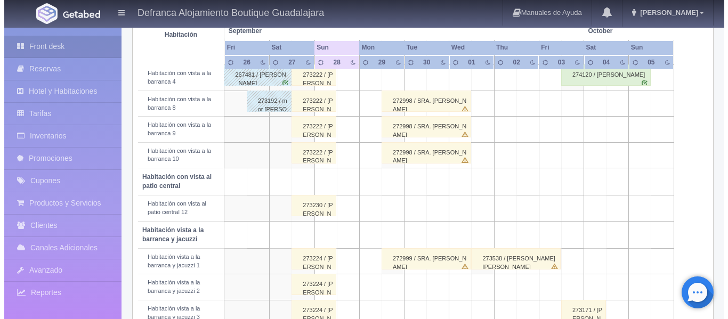
scroll to position [213, 0]
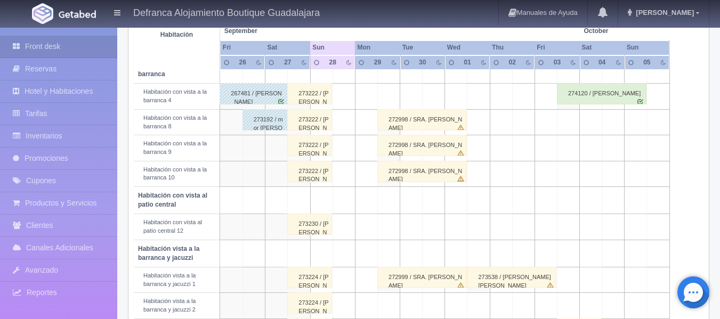
click at [347, 95] on td at bounding box center [344, 97] width 22 height 26
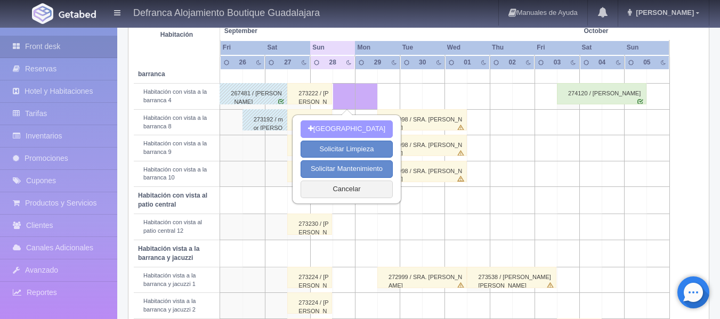
click at [340, 126] on button "[GEOGRAPHIC_DATA]" at bounding box center [347, 129] width 92 height 18
type input "[DATE]"
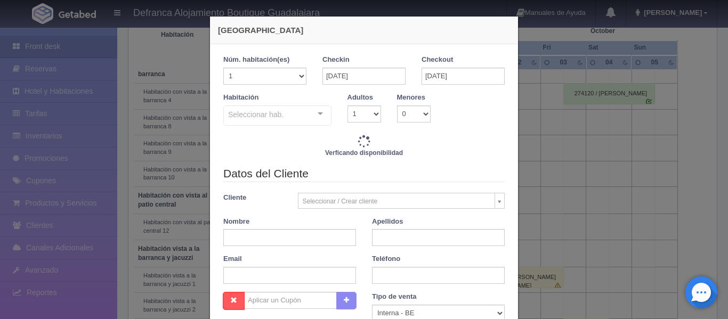
checkbox input "false"
type input "6110.00"
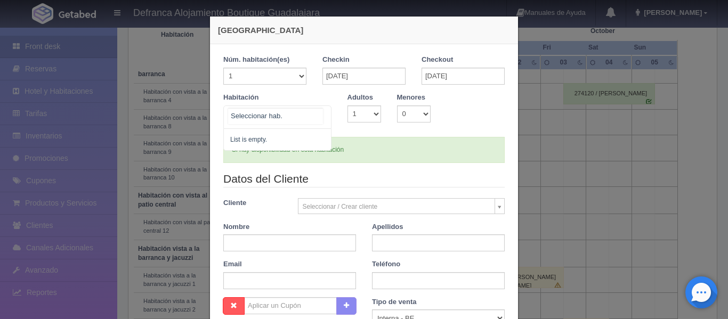
click at [323, 116] on div at bounding box center [320, 114] width 21 height 16
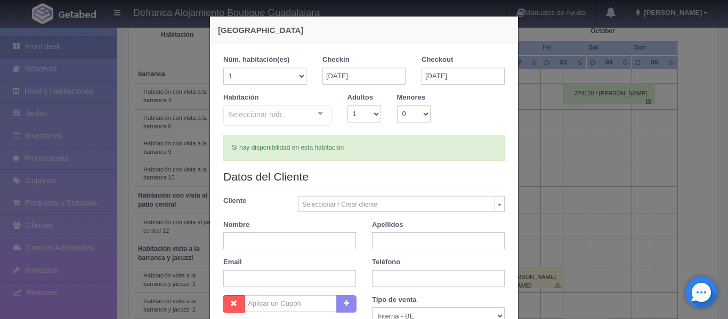
click at [483, 109] on div "Habitación Seleccionar hab. No elements found. Consider changing the search que…" at bounding box center [363, 114] width 297 height 42
checkbox input "false"
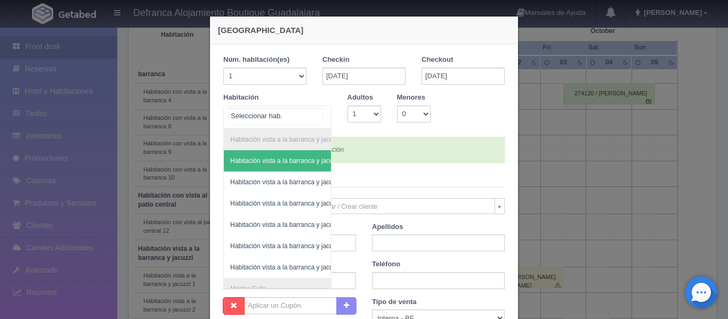
click at [318, 111] on div "Habitación vista a la barranca y jacuzzi Habitación vista a la barranca y jacuz…" at bounding box center [277, 117] width 108 height 23
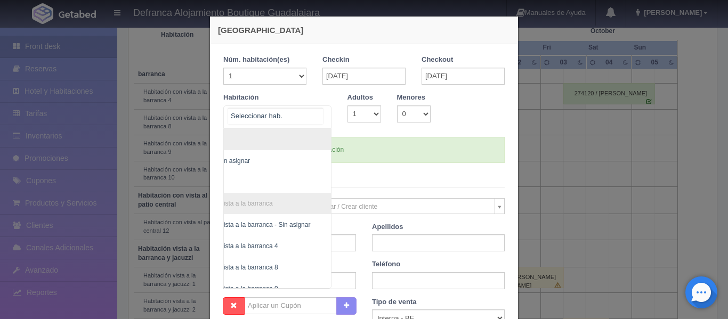
scroll to position [178, 62]
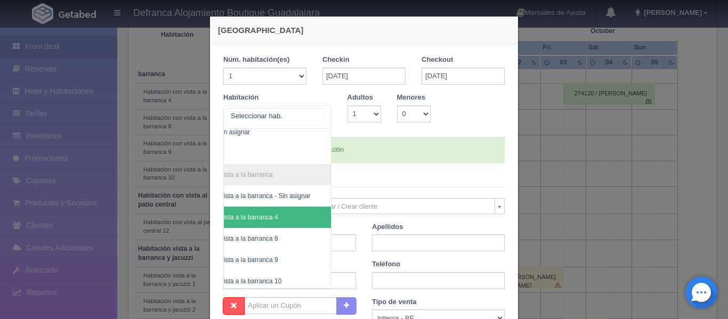
click at [297, 217] on span "Habitación con vista a la barranca 4" at bounding box center [250, 217] width 161 height 21
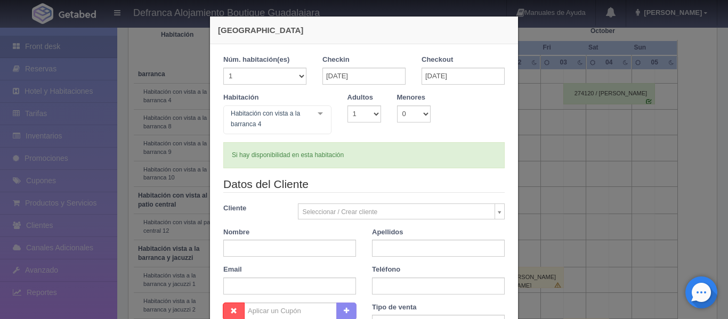
checkbox input "false"
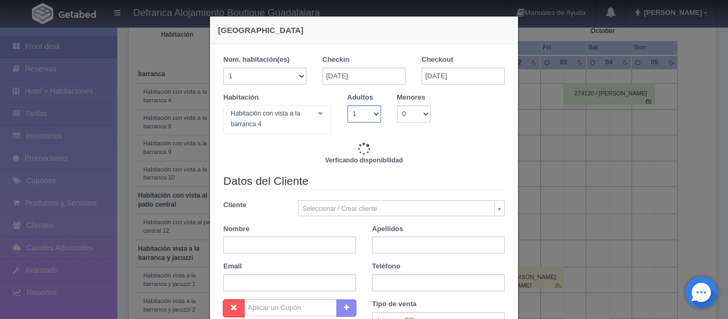
click at [371, 118] on select "1 2 3 4 5 6 7 8 9 10" at bounding box center [365, 114] width 34 height 17
select select "2"
click at [348, 106] on select "1 2 3 4 5 6 7 8 9 10" at bounding box center [365, 114] width 34 height 17
checkbox input "false"
click at [286, 244] on input "text" at bounding box center [289, 245] width 133 height 17
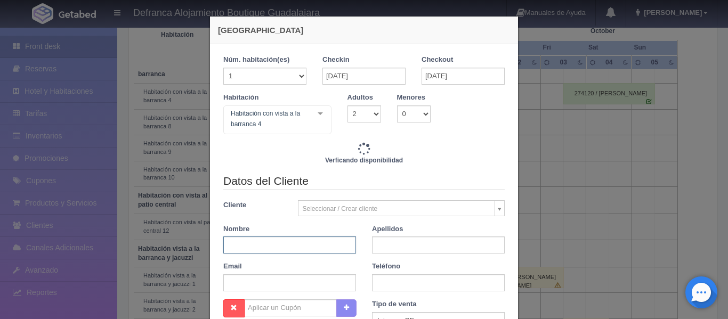
type input "6110.00"
checkbox input "false"
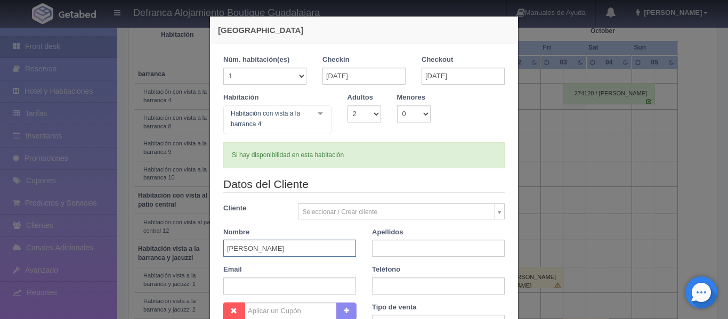
type input "[PERSON_NAME]"
checkbox input "false"
type input "s"
drag, startPoint x: 281, startPoint y: 248, endPoint x: 350, endPoint y: 254, distance: 69.0
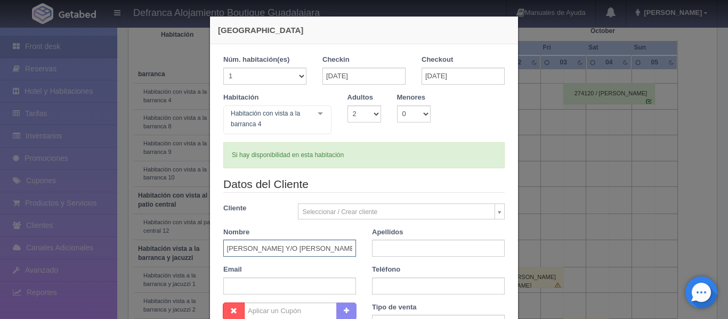
click at [350, 254] on input "[PERSON_NAME] [PERSON_NAME] Y/O [PERSON_NAME]" at bounding box center [289, 248] width 133 height 17
type input "[PERSON_NAME] [PERSON_NAME]"
click at [404, 249] on input "text" at bounding box center [438, 248] width 133 height 17
paste input "Y/O [PERSON_NAME]"
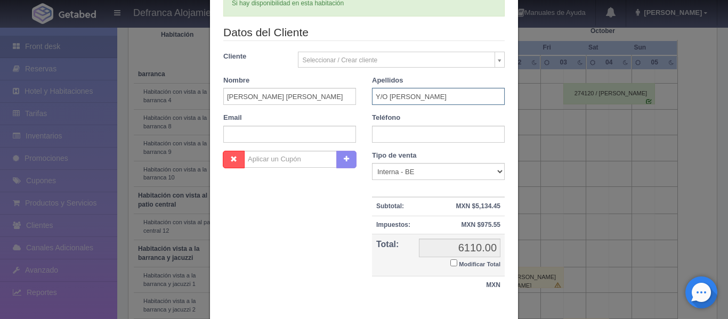
scroll to position [160, 0]
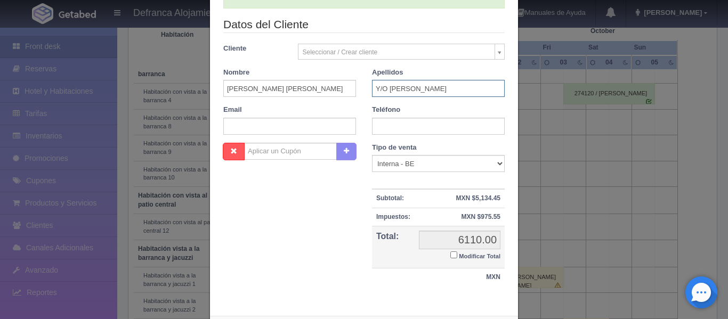
type input "Y/O [PERSON_NAME]"
click at [403, 126] on input "text" at bounding box center [438, 126] width 133 height 17
click at [414, 121] on input "text" at bounding box center [438, 126] width 133 height 17
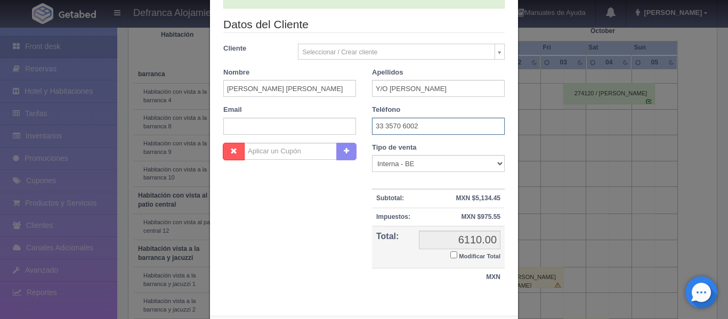
scroll to position [212, 0]
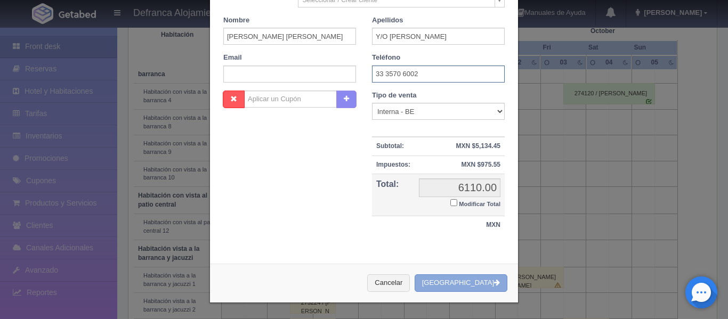
type input "33 3570 6002"
click at [470, 284] on button "[GEOGRAPHIC_DATA]" at bounding box center [461, 284] width 93 height 18
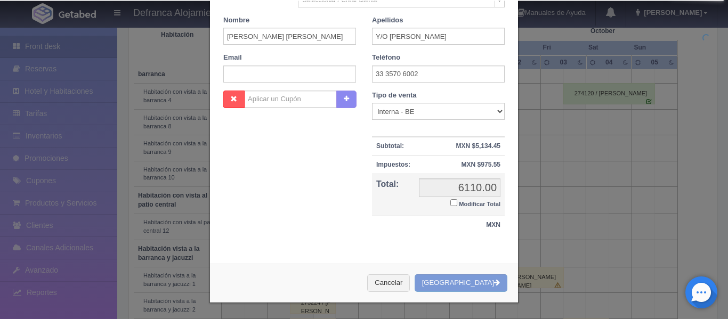
click at [494, 285] on div "Cancelar Crear Reserva" at bounding box center [364, 283] width 308 height 39
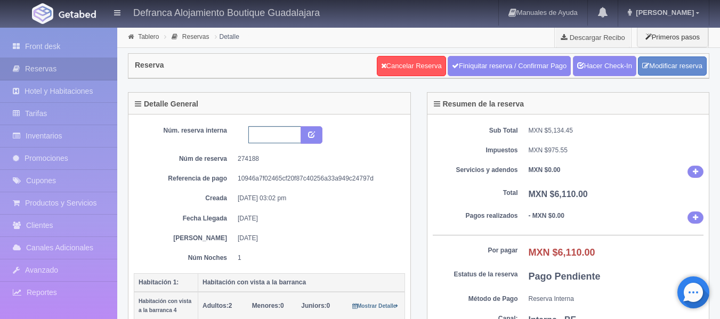
click at [291, 132] on input "text" at bounding box center [274, 134] width 53 height 17
type input "HVB4 280925-290925"
click at [316, 135] on button "submit" at bounding box center [312, 135] width 22 height 18
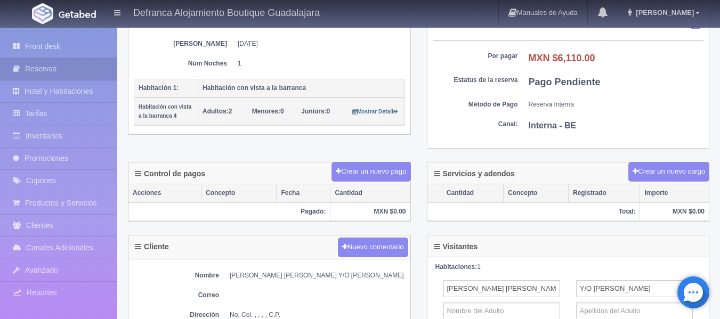
scroll to position [213, 0]
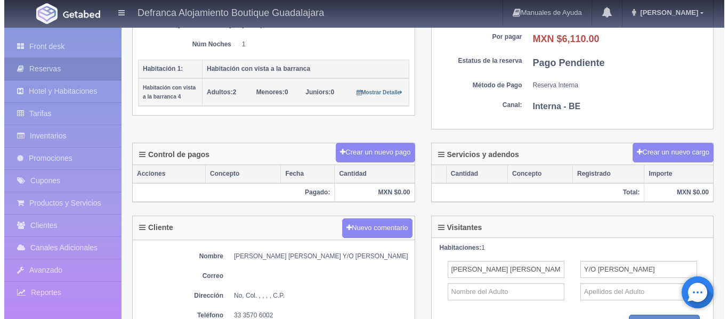
scroll to position [213, 0]
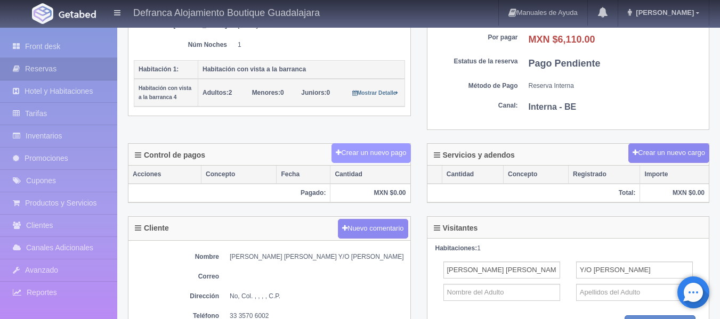
click at [374, 155] on button "Crear un nuevo pago" at bounding box center [371, 153] width 79 height 20
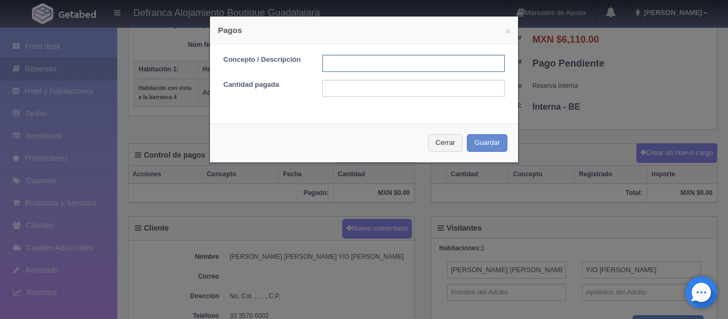
click at [371, 63] on input "text" at bounding box center [414, 63] width 182 height 17
type input "TRANSFERENCIA"
click at [377, 90] on input "text" at bounding box center [414, 88] width 182 height 17
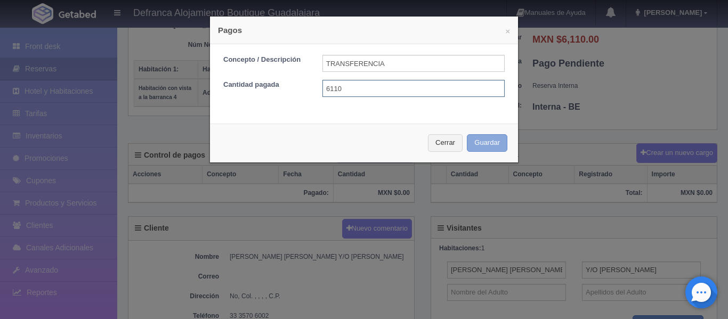
type input "6110"
click at [490, 144] on button "Guardar" at bounding box center [487, 143] width 41 height 18
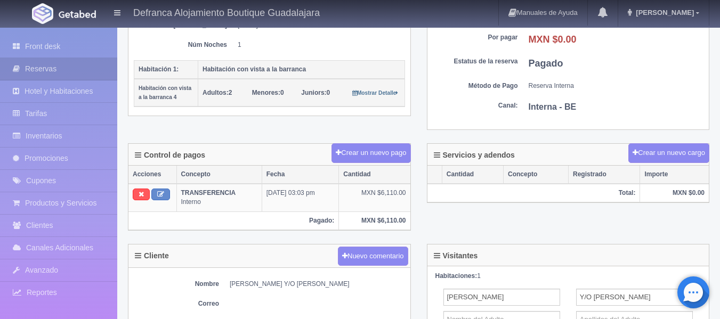
scroll to position [213, 0]
